Goal: Task Accomplishment & Management: Manage account settings

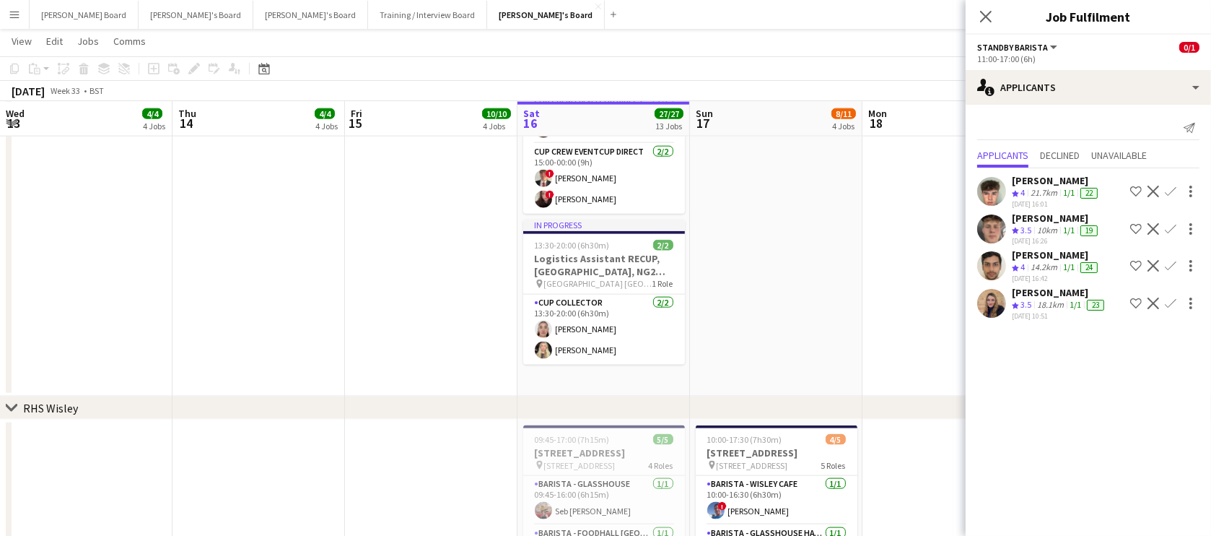
scroll to position [95, 0]
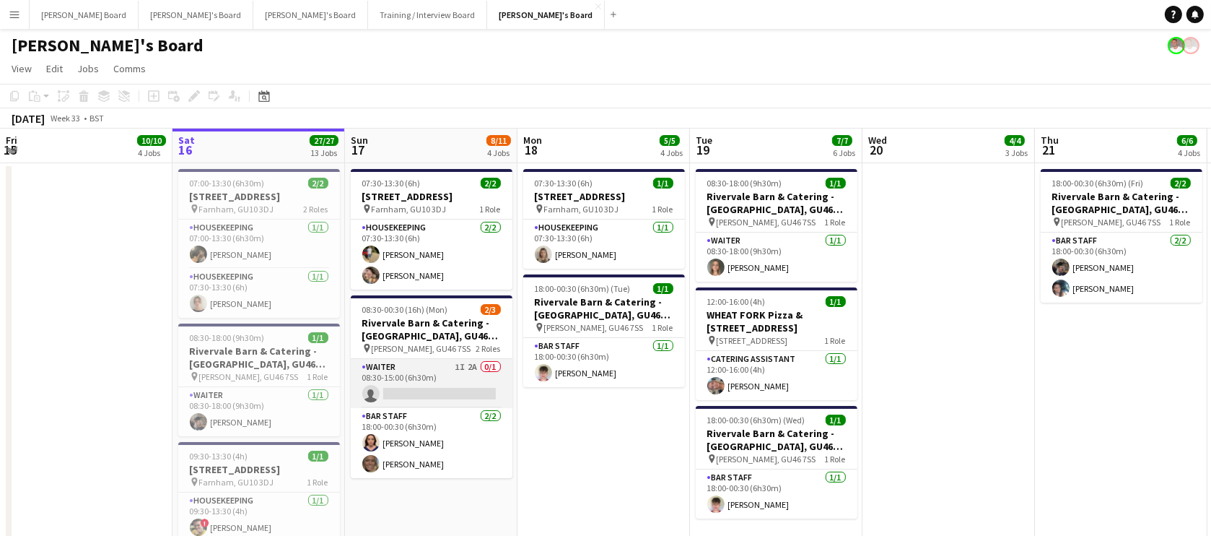
click at [451, 385] on app-card-role "Waiter 1I 2A 0/1 08:30-15:00 (6h30m) single-neutral-actions" at bounding box center [432, 383] width 162 height 49
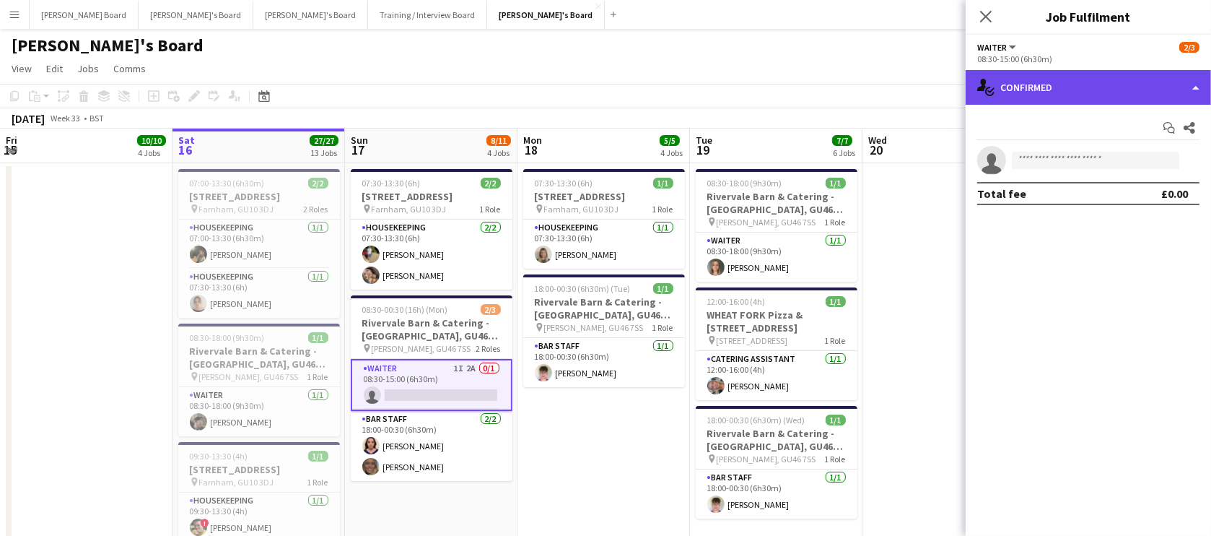
click at [1063, 92] on div "single-neutral-actions-check-2 Confirmed" at bounding box center [1088, 87] width 245 height 35
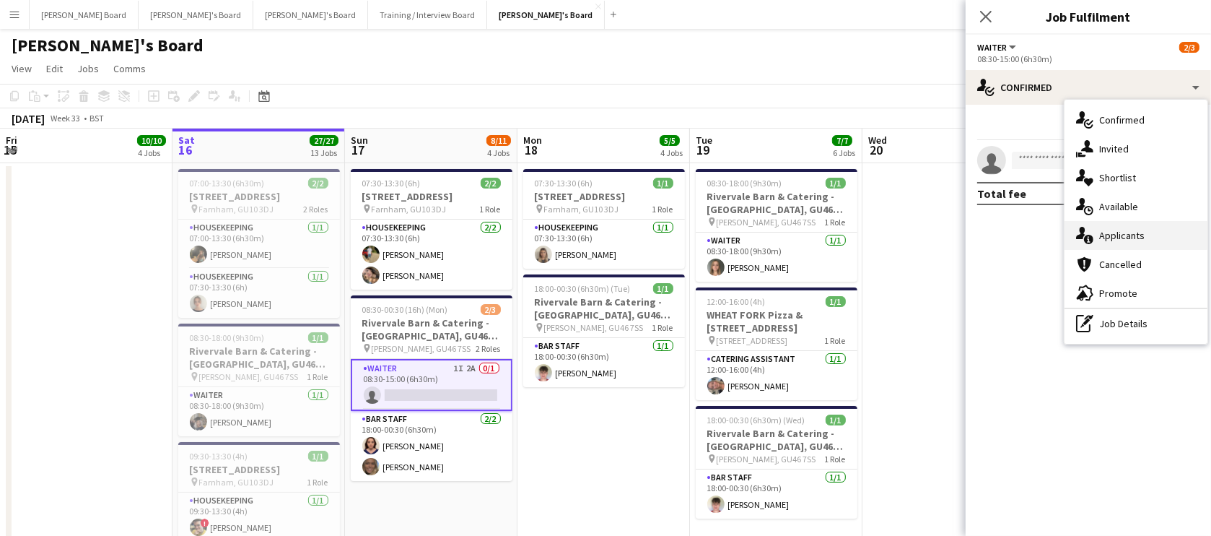
click at [1124, 224] on div "single-neutral-actions-information Applicants" at bounding box center [1136, 235] width 143 height 29
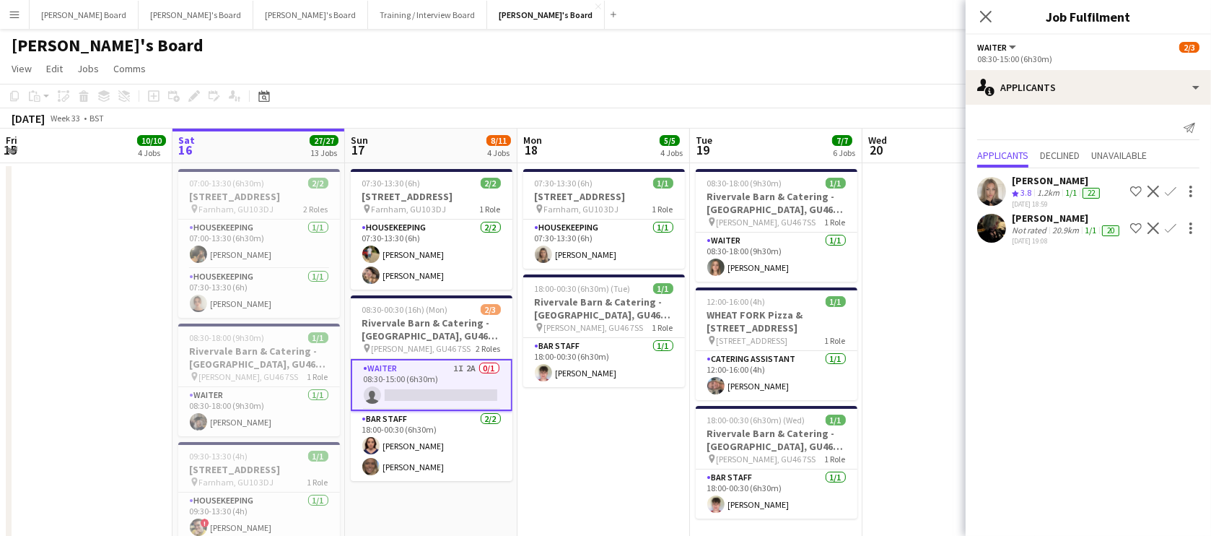
click at [1050, 227] on div "20.9km" at bounding box center [1066, 231] width 32 height 12
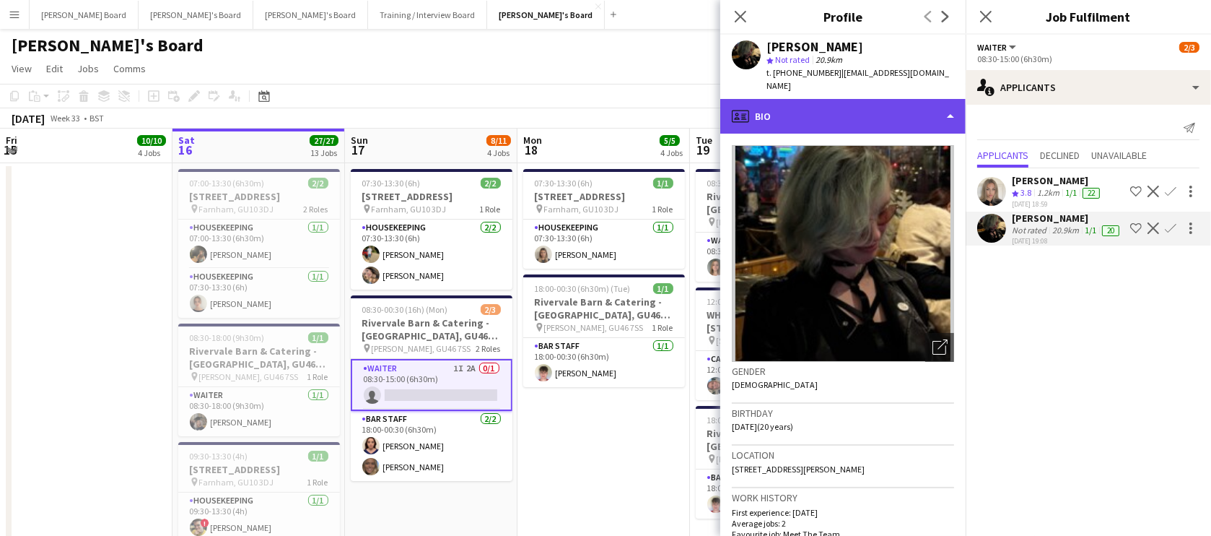
click at [861, 108] on div "profile Bio" at bounding box center [842, 116] width 245 height 35
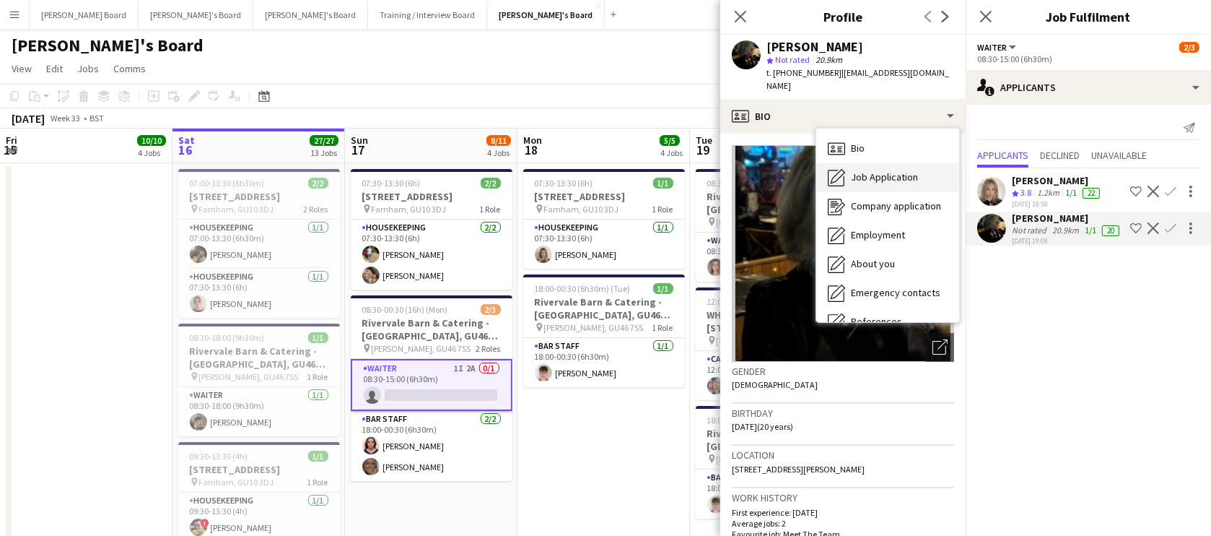
click at [895, 170] on span "Job Application" at bounding box center [884, 176] width 67 height 13
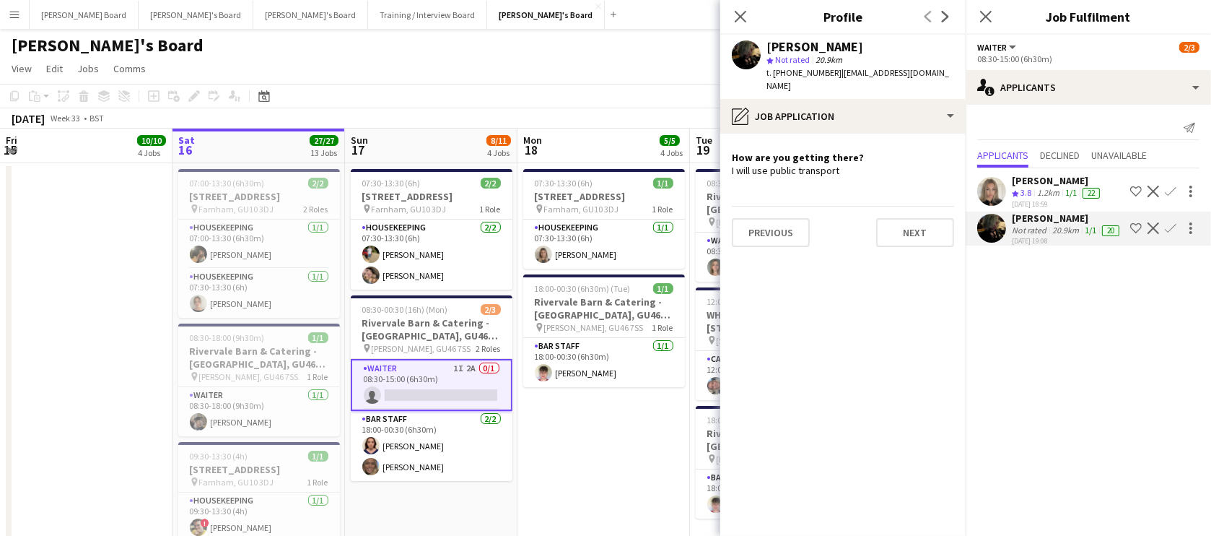
click at [1068, 193] on app-skills-label "1/1" at bounding box center [1072, 192] width 12 height 11
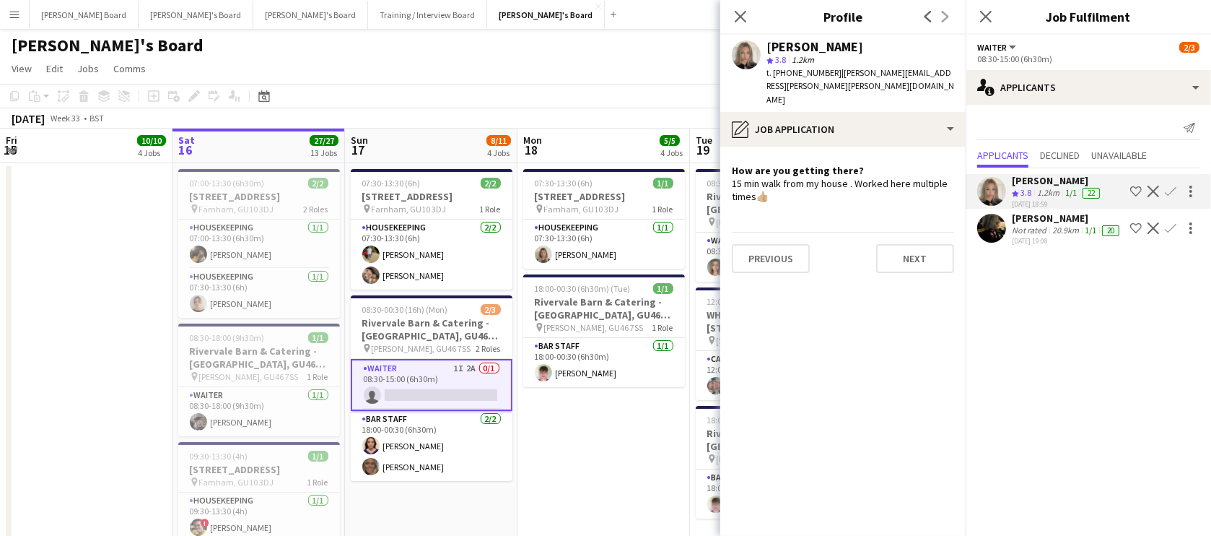
click at [1165, 192] on app-icon "Confirm" at bounding box center [1171, 192] width 12 height 12
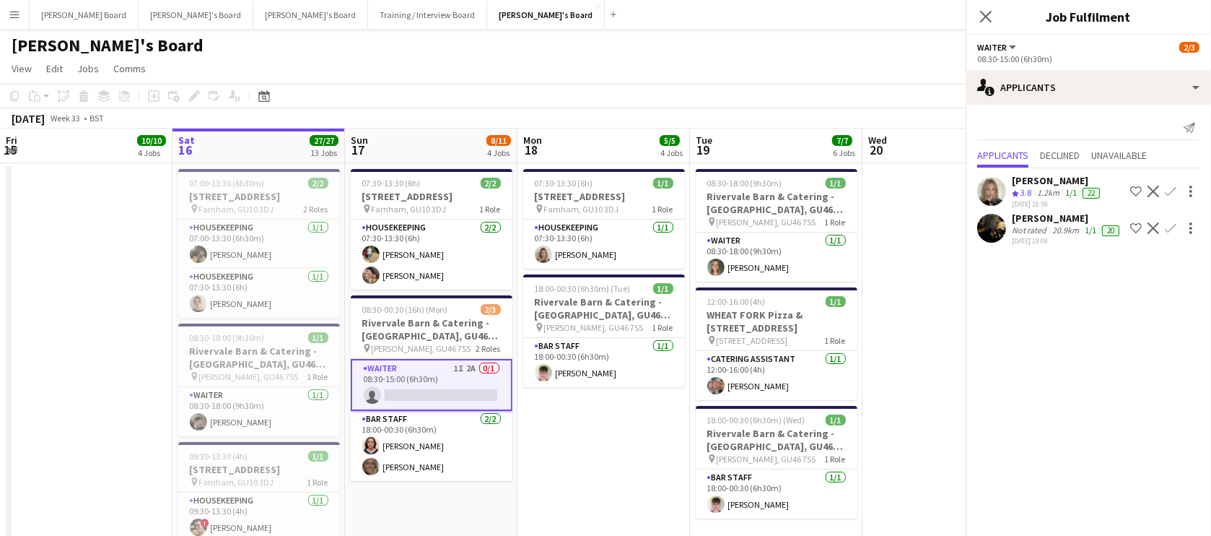
click at [1162, 192] on button "Confirm" at bounding box center [1170, 191] width 17 height 17
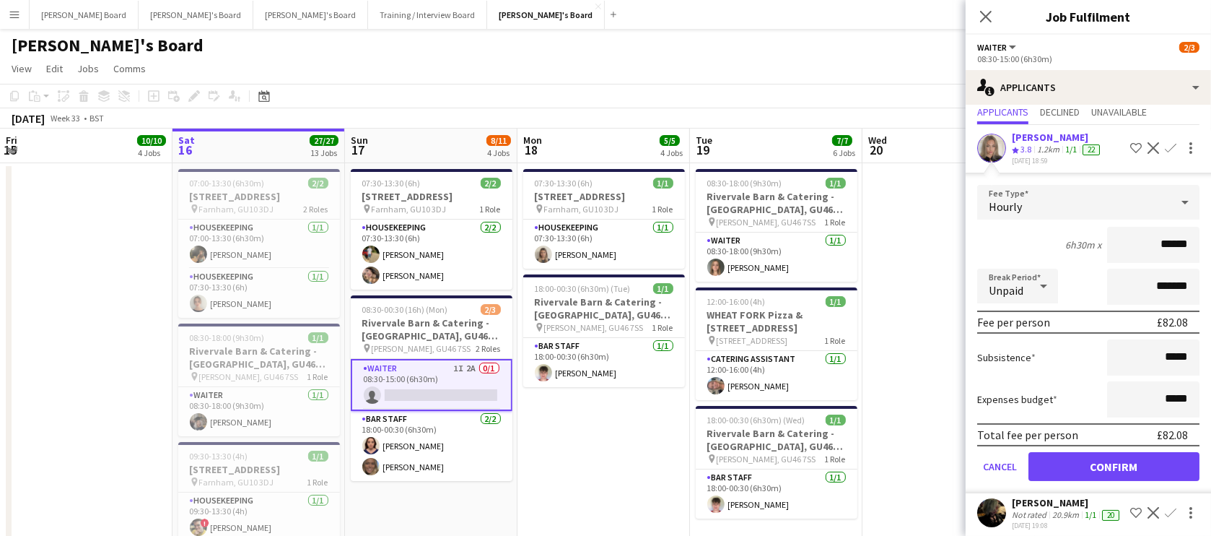
scroll to position [59, 0]
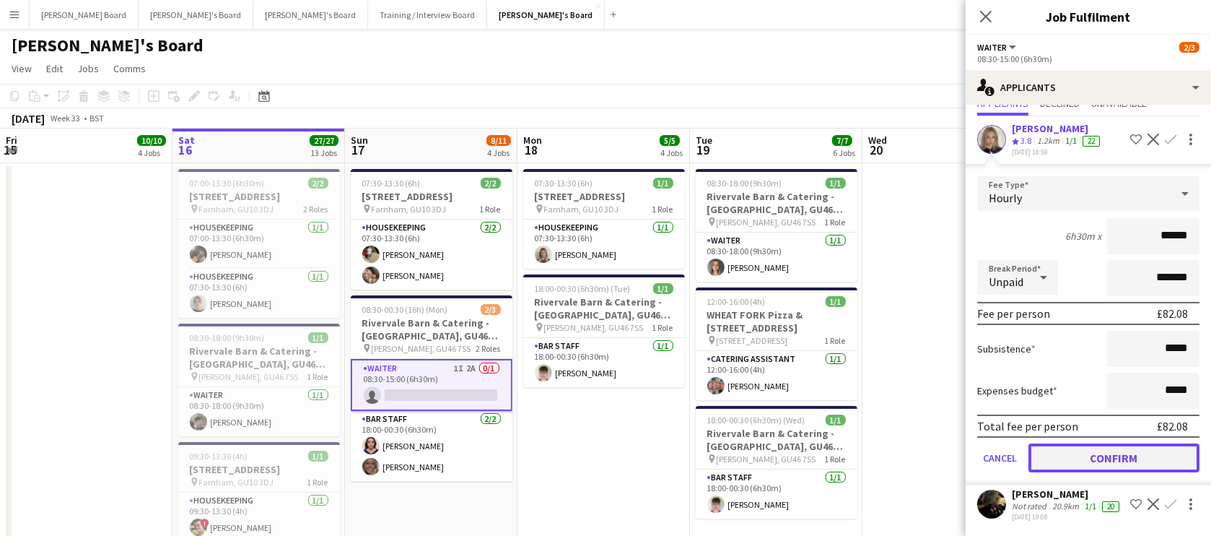
click at [1105, 443] on button "Confirm" at bounding box center [1114, 457] width 171 height 29
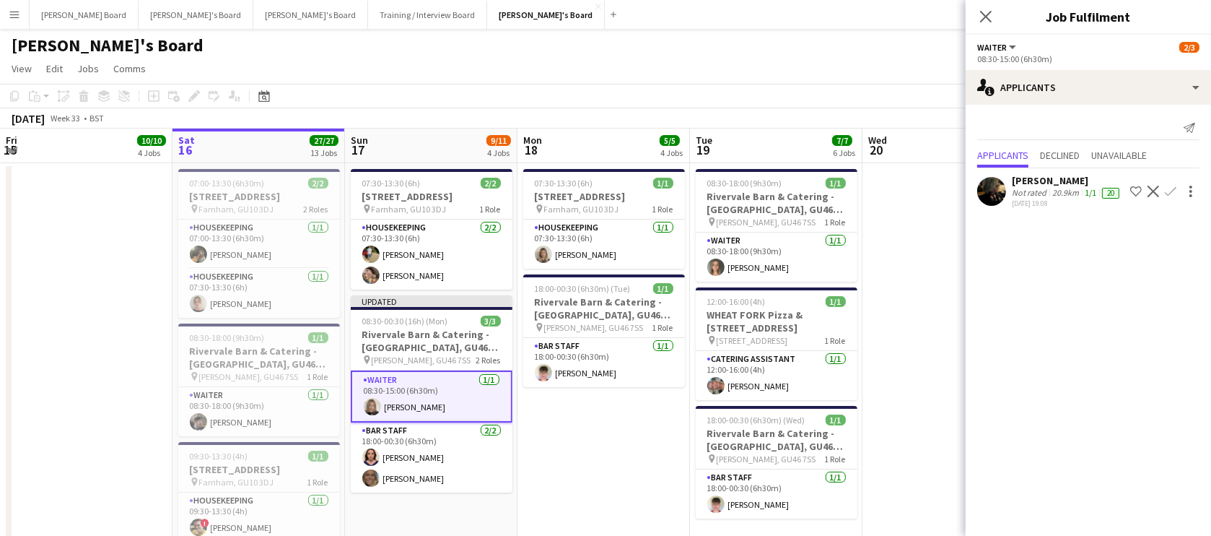
scroll to position [0, 0]
click at [567, 441] on app-date-cell "07:30-13:30 (6h) [STREET_ADDRESS] pin Farnham, GU10 3DJ 1 Role Housekeeping [DA…" at bounding box center [604, 446] width 173 height 567
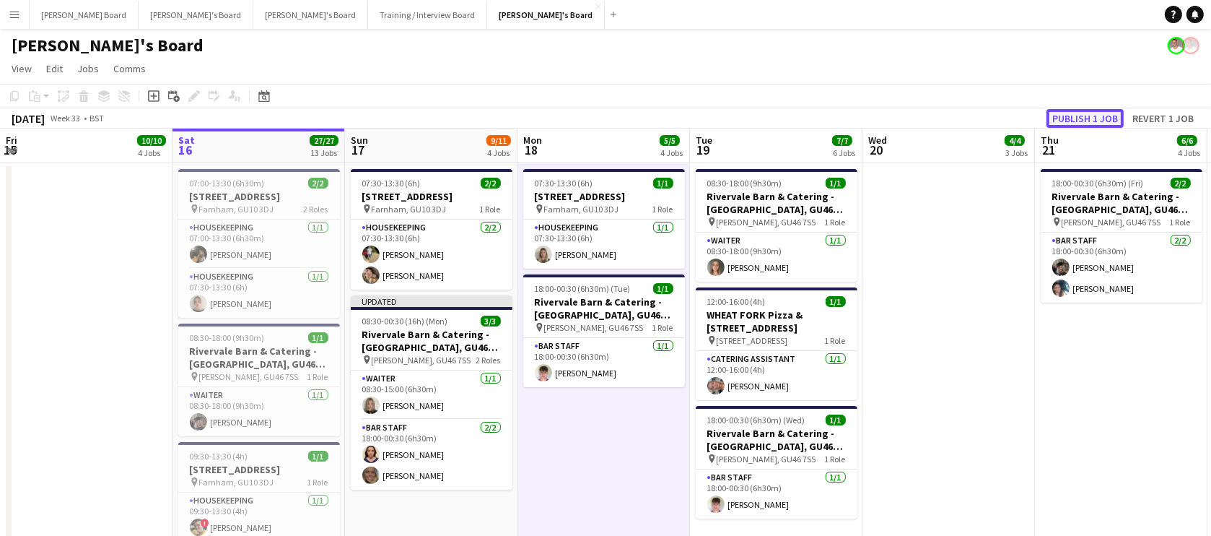
click at [1074, 113] on button "Publish 1 job" at bounding box center [1085, 118] width 77 height 19
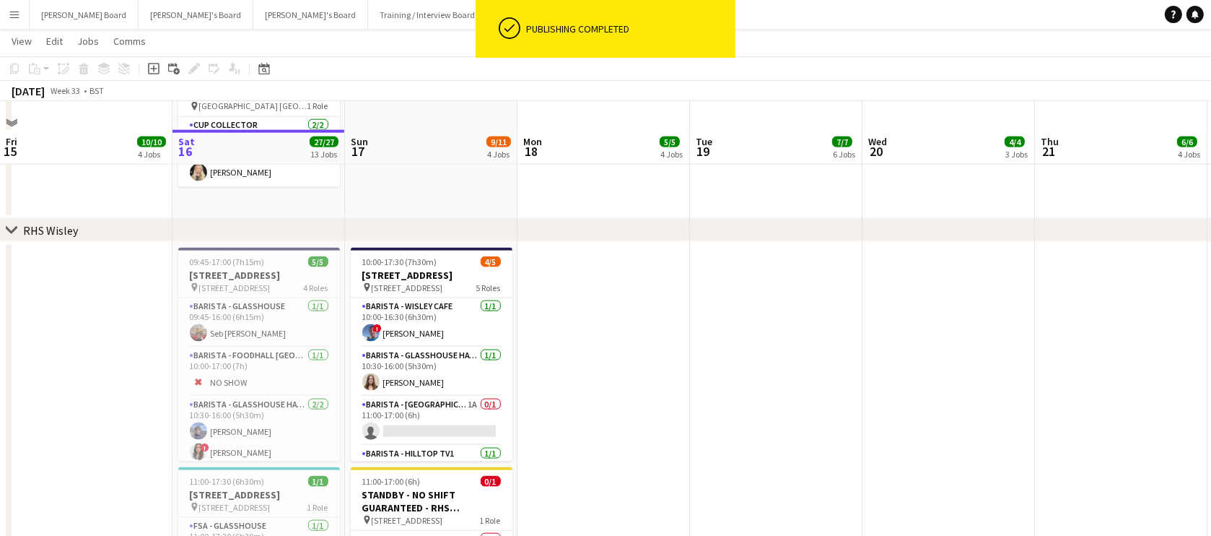
scroll to position [2450, 0]
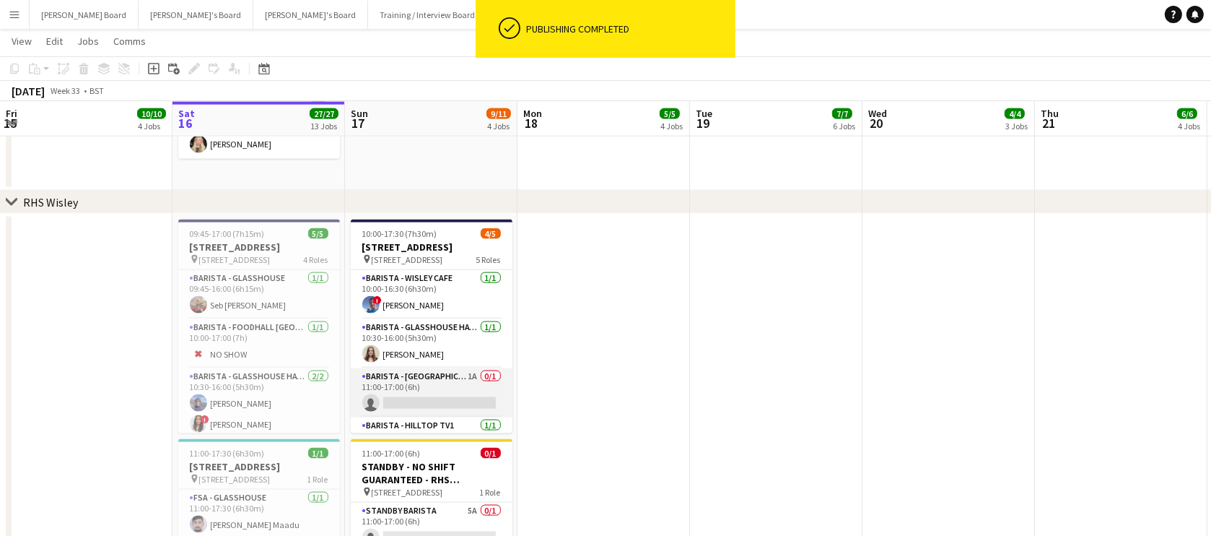
click at [419, 414] on app-card-role "Barista - [GEOGRAPHIC_DATA] 1A 0/1 11:00-17:00 (6h) single-neutral-actions" at bounding box center [432, 392] width 162 height 49
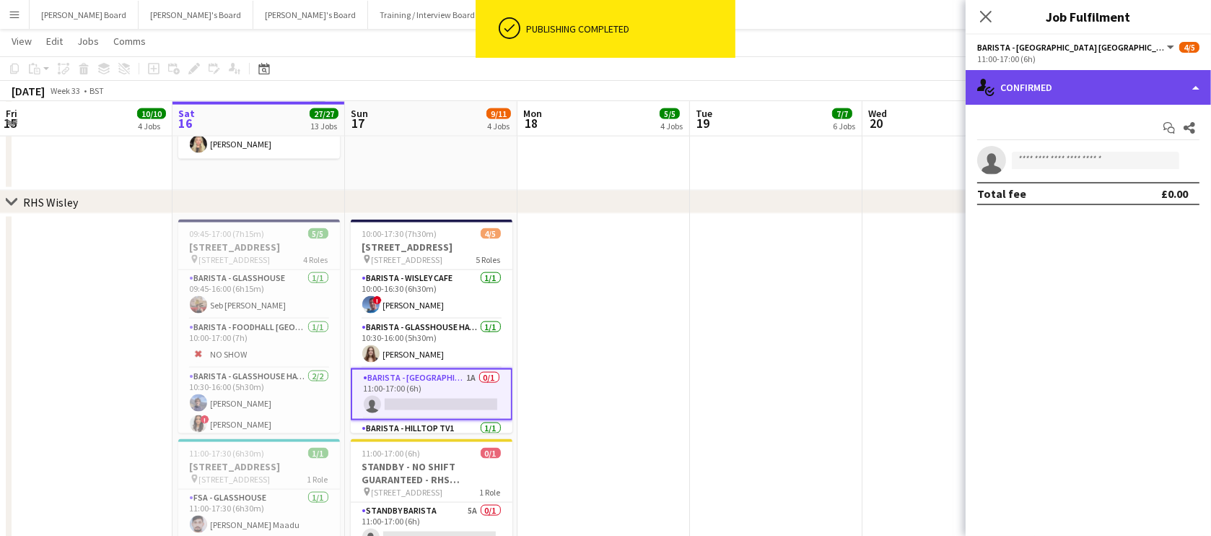
click at [1037, 82] on div "single-neutral-actions-check-2 Confirmed" at bounding box center [1088, 87] width 245 height 35
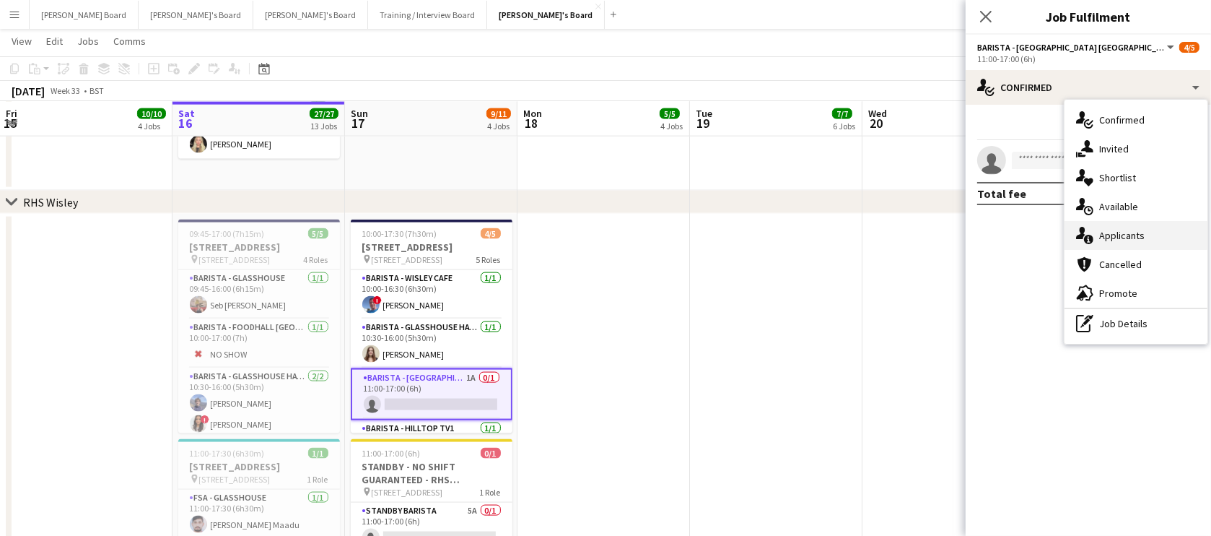
click at [1125, 231] on div "single-neutral-actions-information Applicants" at bounding box center [1136, 235] width 143 height 29
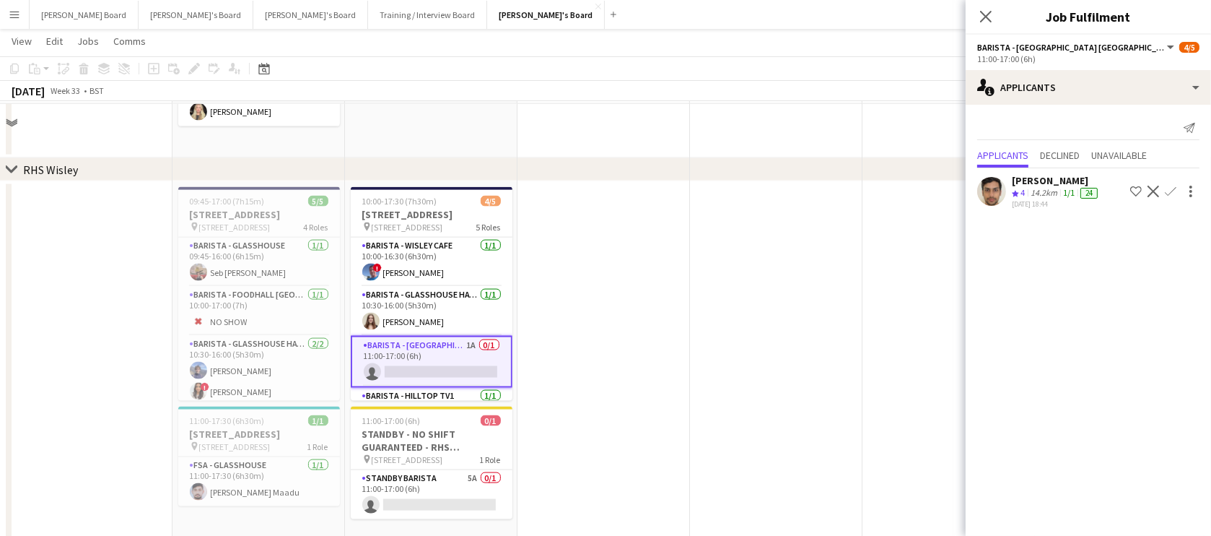
scroll to position [2495, 0]
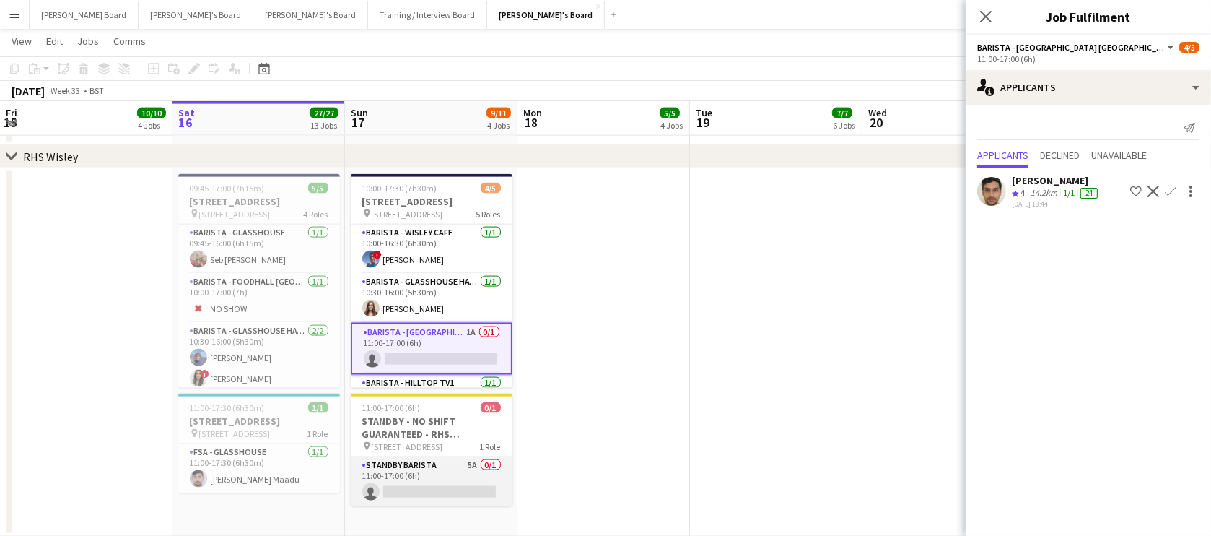
click at [439, 482] on app-card-role "STANDBY BARISTA 5A 0/1 11:00-17:00 (6h) single-neutral-actions" at bounding box center [432, 481] width 162 height 49
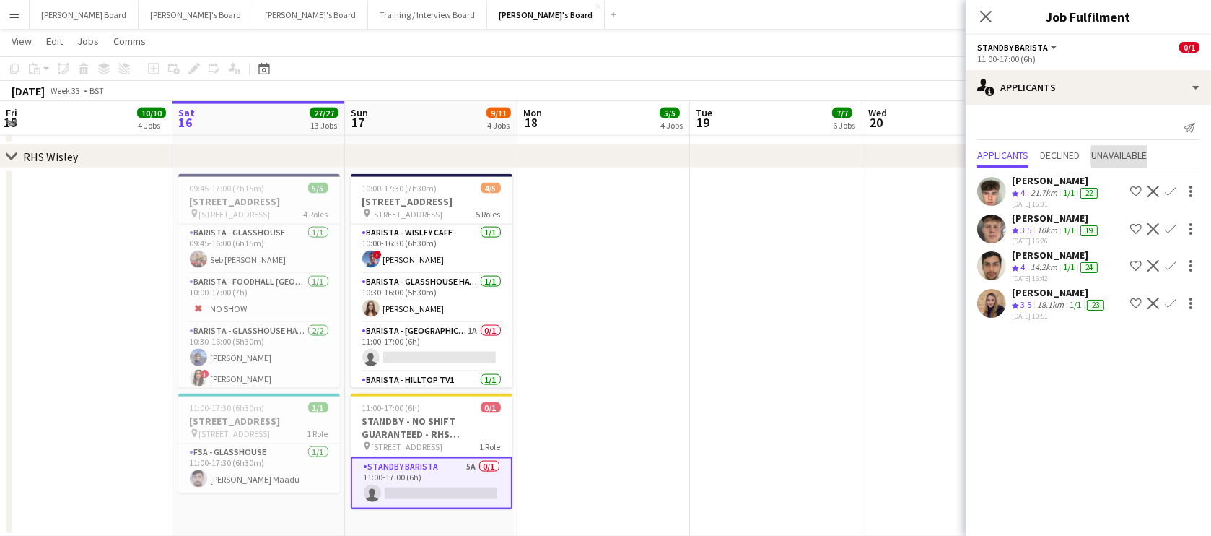
click at [1136, 156] on span "Unavailable" at bounding box center [1120, 155] width 56 height 10
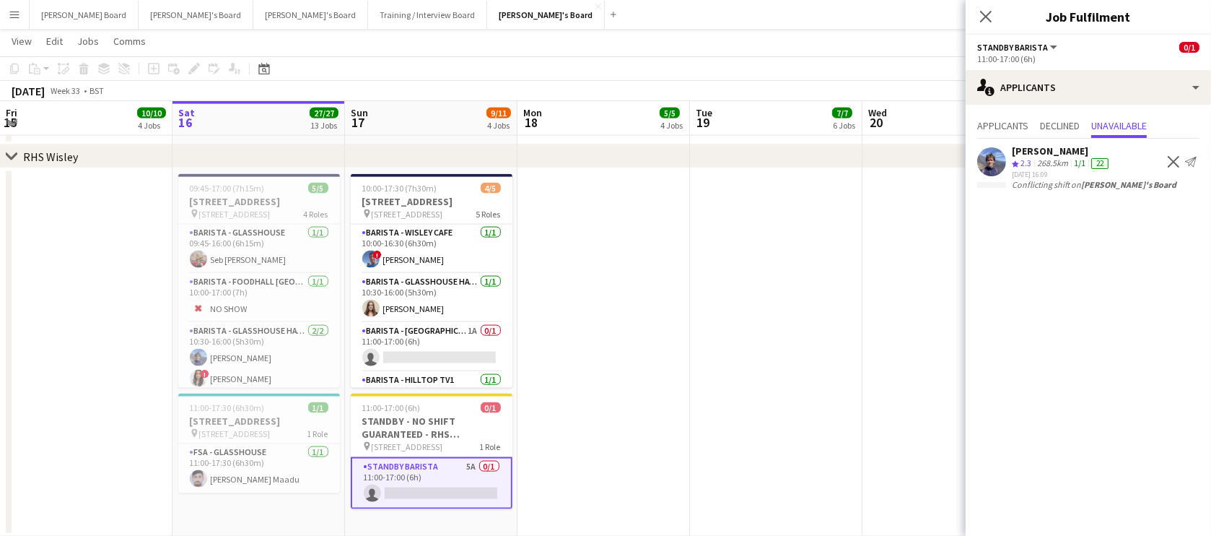
click at [1170, 162] on app-icon "Decline" at bounding box center [1174, 162] width 12 height 12
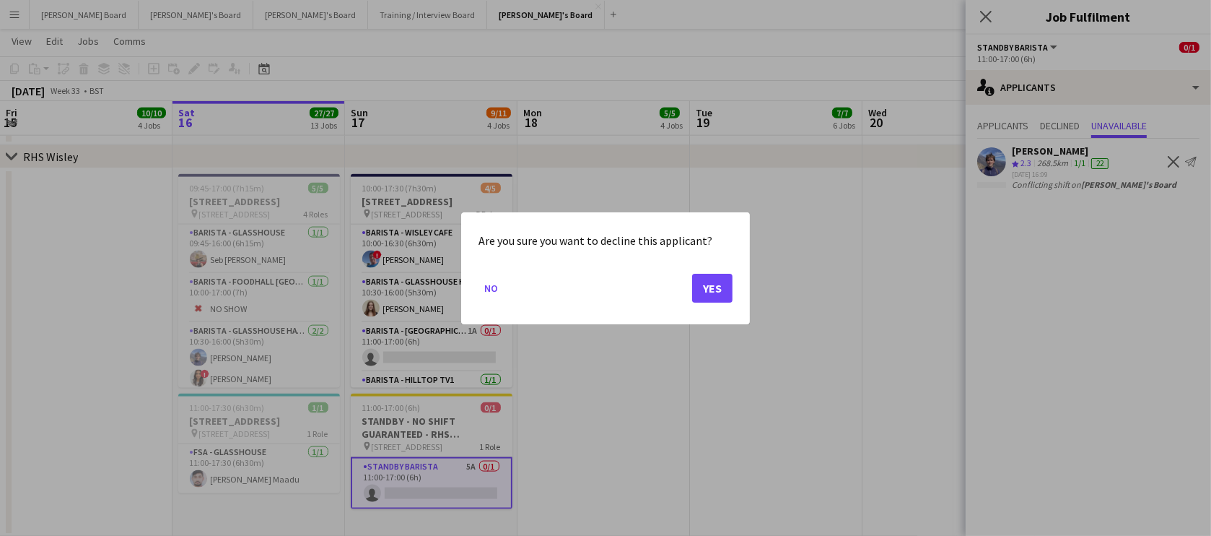
scroll to position [0, 0]
click at [710, 282] on button "Yes" at bounding box center [712, 287] width 40 height 29
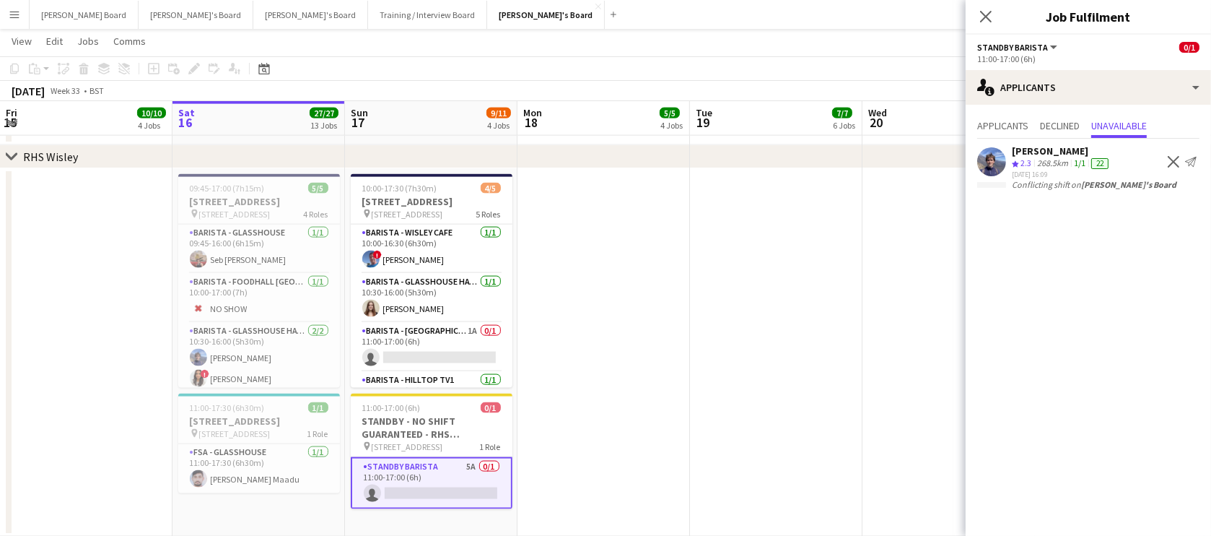
scroll to position [2495, 0]
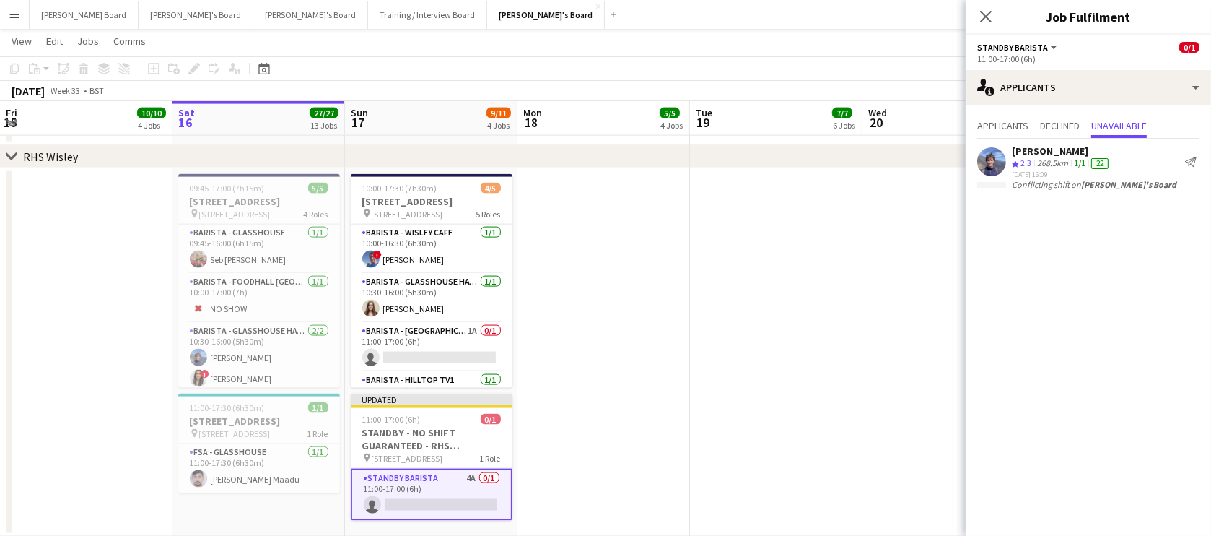
drag, startPoint x: 777, startPoint y: 274, endPoint x: 926, endPoint y: 216, distance: 159.5
click at [778, 274] on app-date-cell at bounding box center [776, 352] width 173 height 368
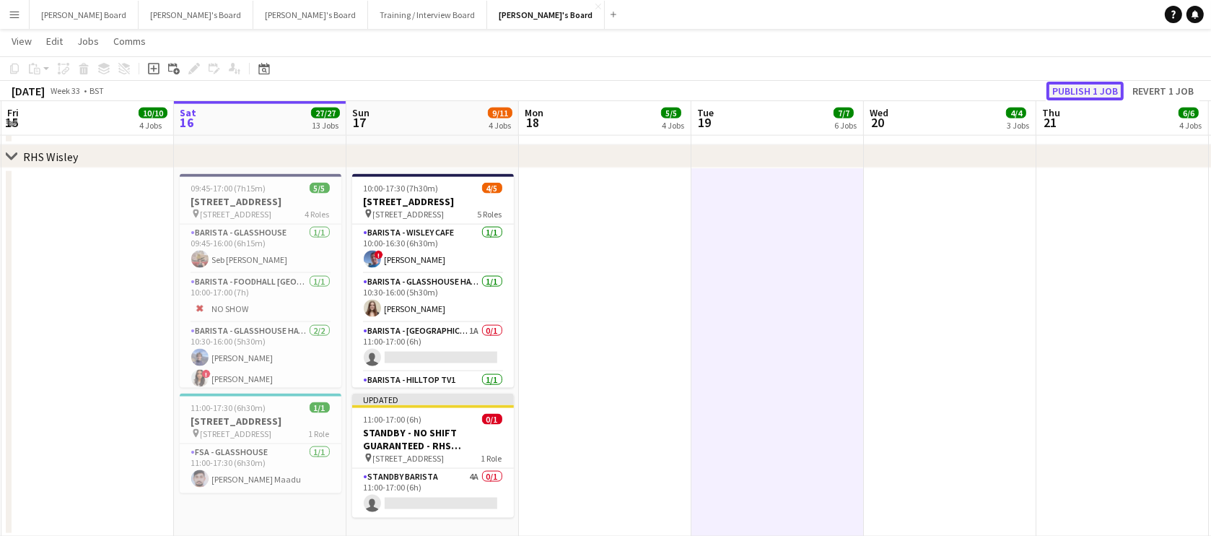
click at [1101, 87] on button "Publish 1 job" at bounding box center [1085, 91] width 77 height 19
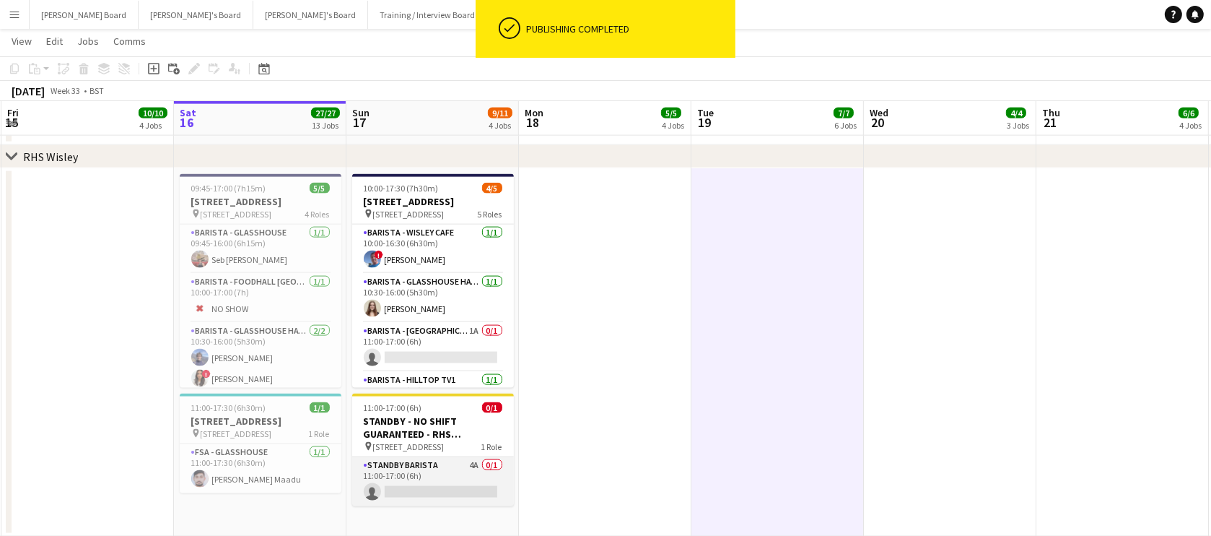
click at [443, 492] on app-card-role "STANDBY BARISTA 4A 0/1 11:00-17:00 (6h) single-neutral-actions" at bounding box center [433, 481] width 162 height 49
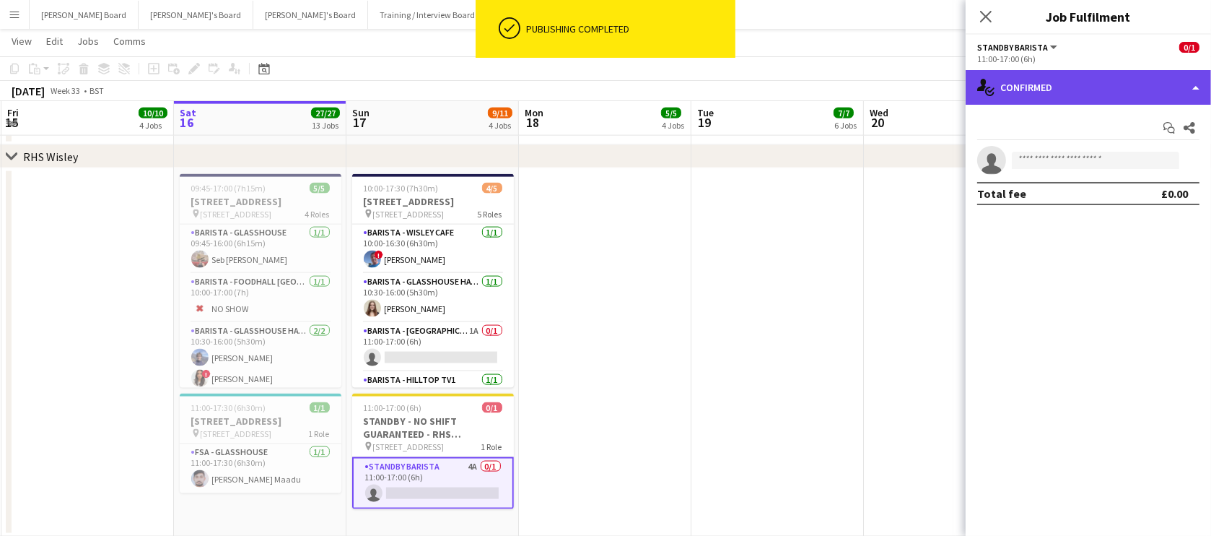
click at [1071, 80] on div "single-neutral-actions-check-2 Confirmed" at bounding box center [1088, 87] width 245 height 35
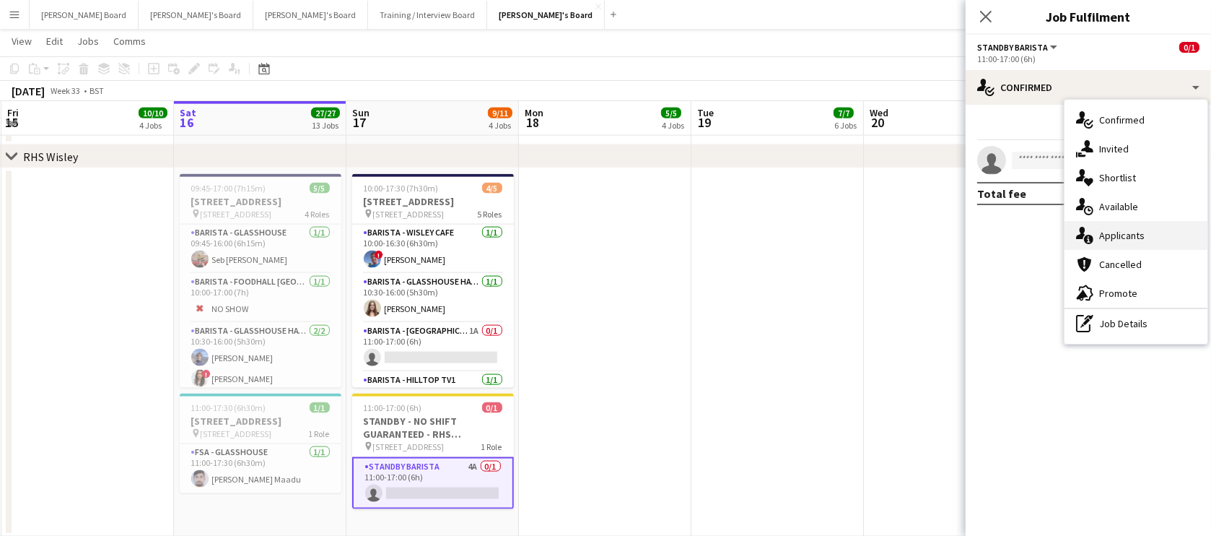
click at [1152, 238] on div "single-neutral-actions-information Applicants" at bounding box center [1136, 235] width 143 height 29
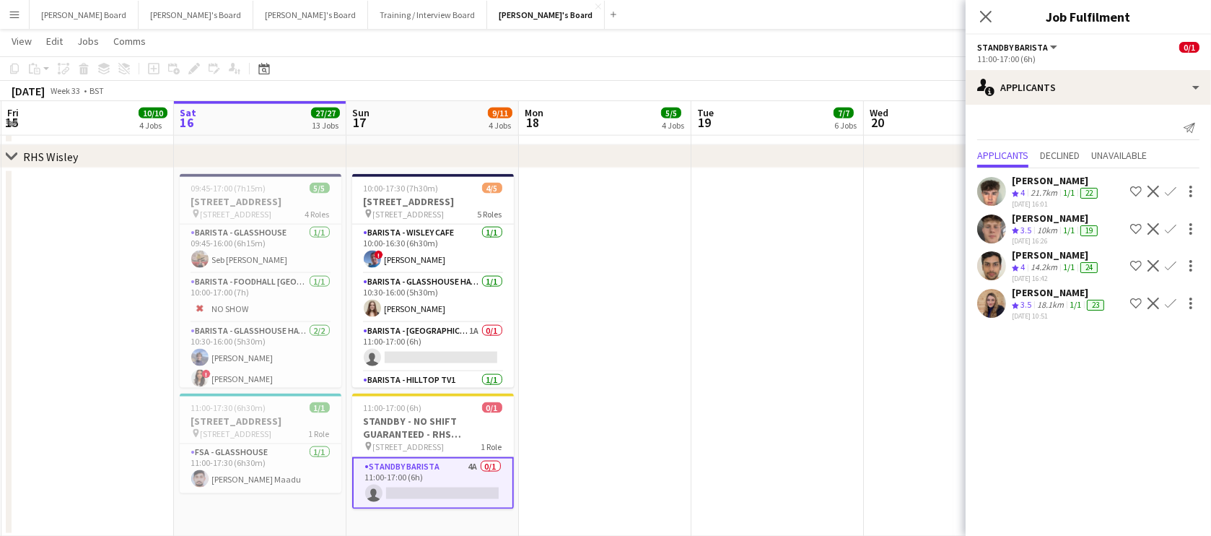
click at [831, 430] on app-date-cell at bounding box center [778, 352] width 173 height 368
